Goal: Transaction & Acquisition: Purchase product/service

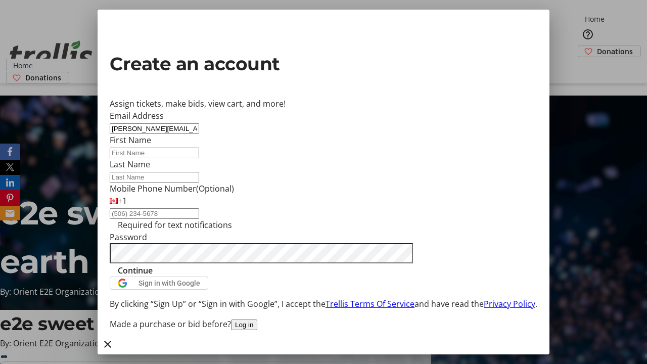
type input "[PERSON_NAME][EMAIL_ADDRESS][DOMAIN_NAME]"
type input "[PERSON_NAME]"
click at [153, 277] on span "Continue" at bounding box center [135, 271] width 35 height 12
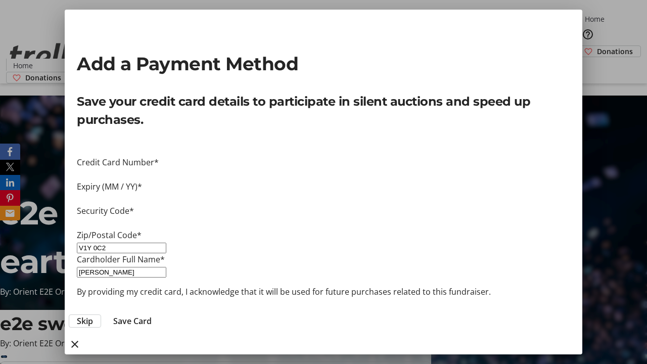
type input "V1Y 0C2"
click at [152, 315] on span "Save Card" at bounding box center [132, 321] width 38 height 12
click at [597, 46] on span "Donations" at bounding box center [615, 51] width 36 height 11
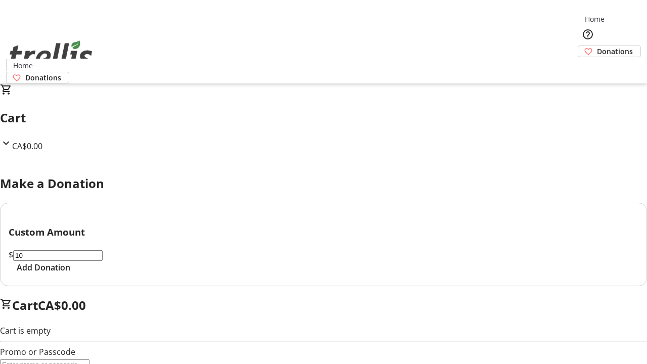
click at [70, 274] on span "Add Donation" at bounding box center [44, 267] width 54 height 12
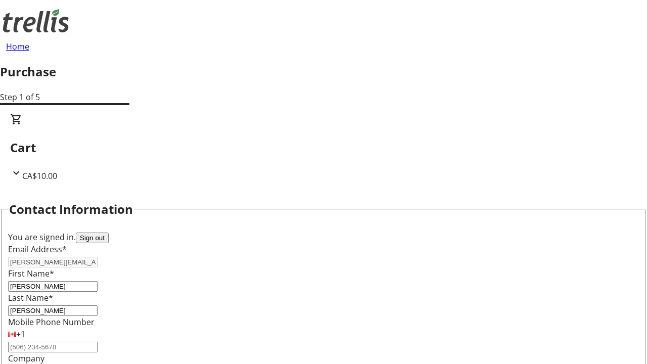
scroll to position [164, 0]
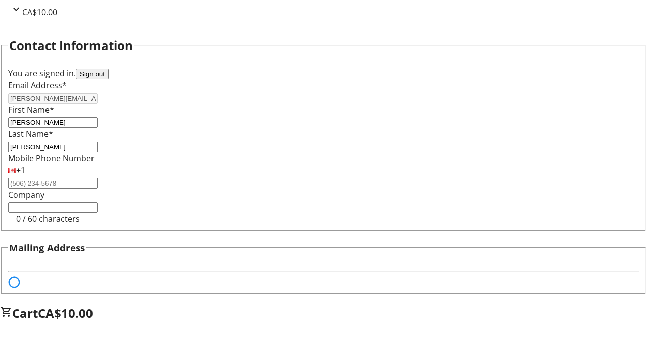
select select "BC"
select select "CA"
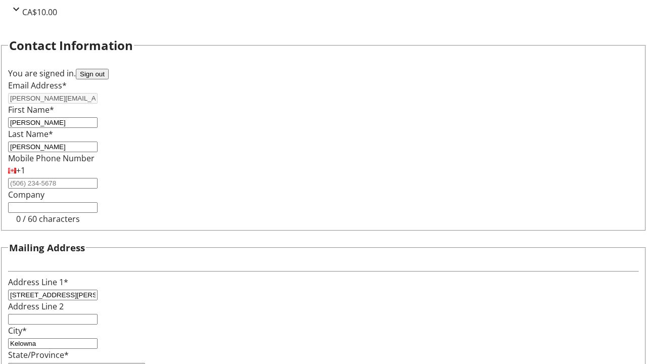
type input "V1Y 0C2"
